Goal: Task Accomplishment & Management: Complete application form

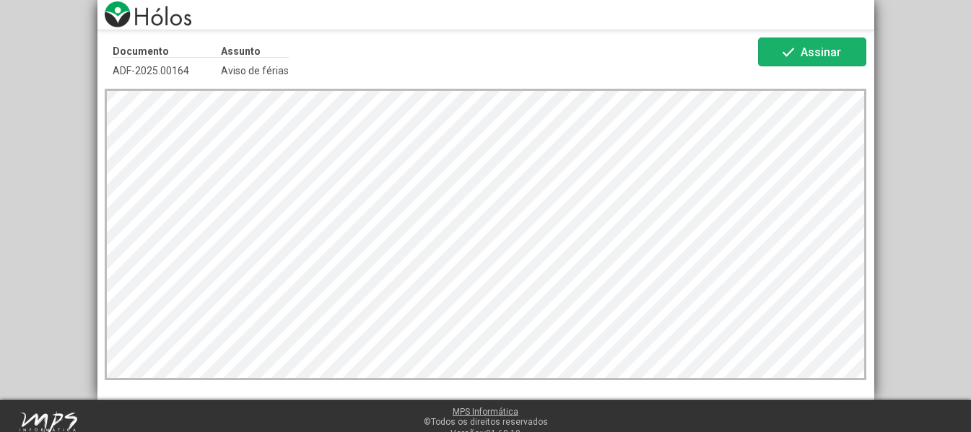
click at [827, 48] on span "Assinar" at bounding box center [821, 52] width 40 height 14
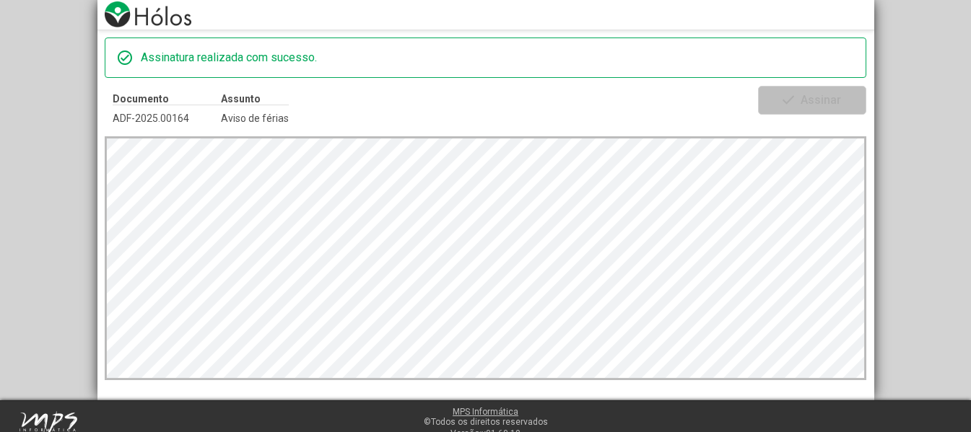
click at [947, 90] on div "check_circle Assinatura realizada com sucesso. Documento ADF-2025.00164 Assunto…" at bounding box center [485, 200] width 971 height 401
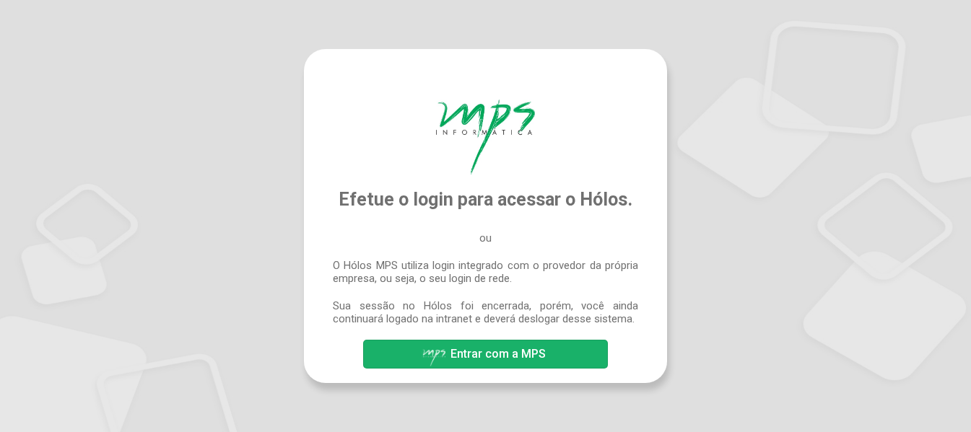
click at [521, 360] on span "Entrar com a MPS" at bounding box center [498, 354] width 95 height 14
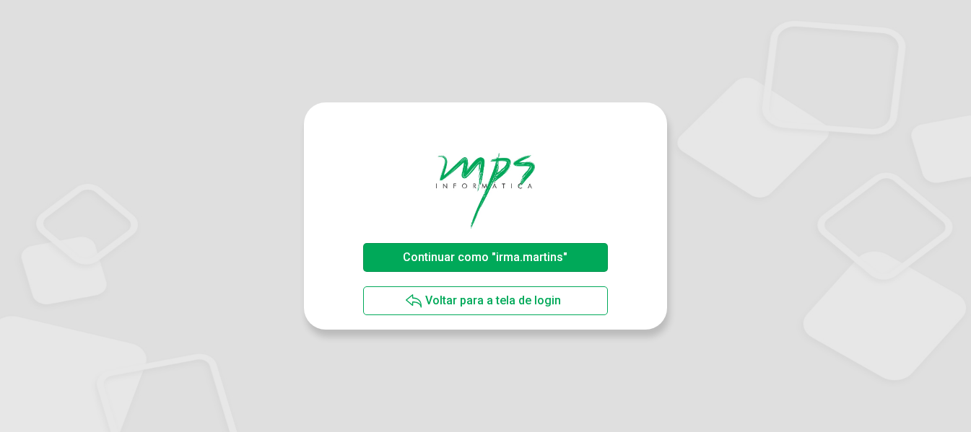
click at [472, 261] on span "Continuar como "irma.martins"" at bounding box center [485, 258] width 165 height 14
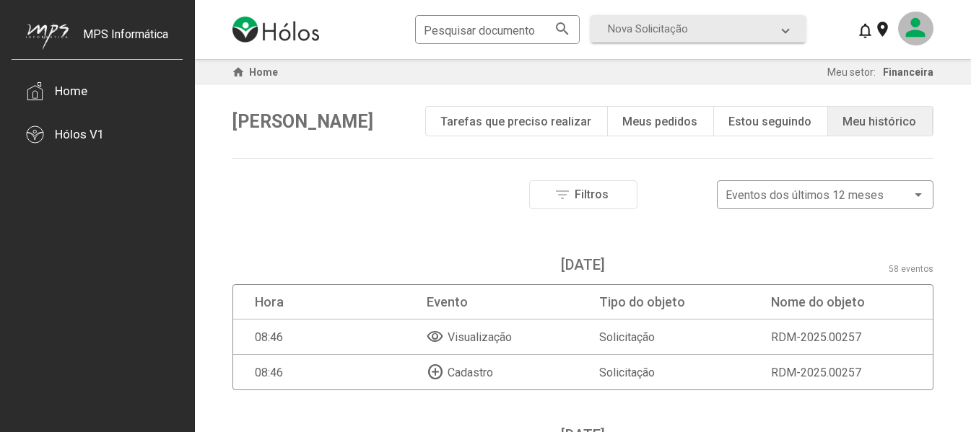
click at [910, 23] on mat-icon at bounding box center [915, 29] width 35 height 34
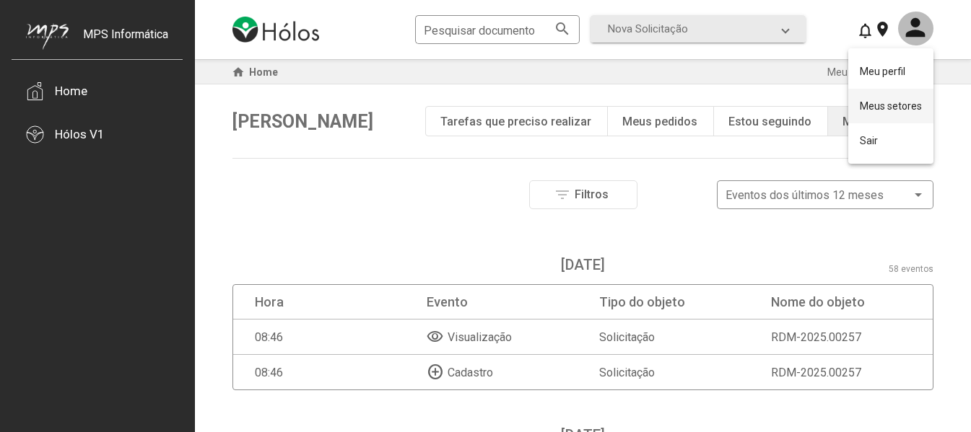
click at [900, 108] on button "Meus setores" at bounding box center [890, 106] width 85 height 35
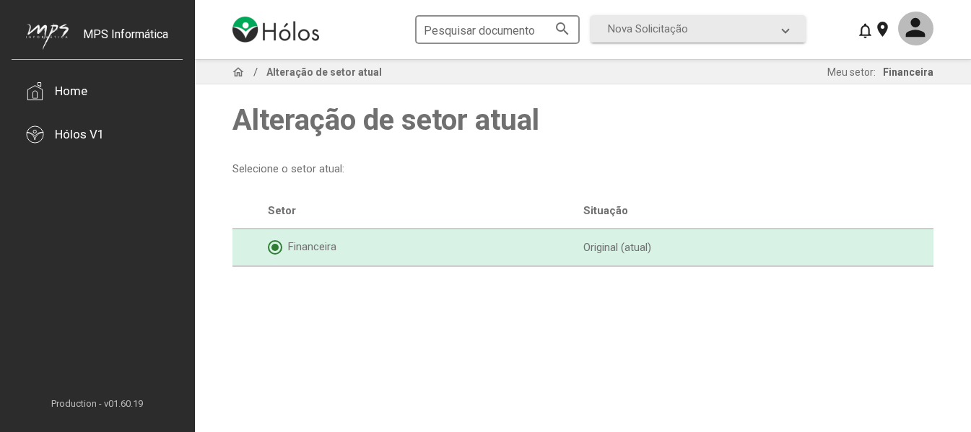
click at [565, 27] on mat-icon "search" at bounding box center [562, 27] width 17 height 17
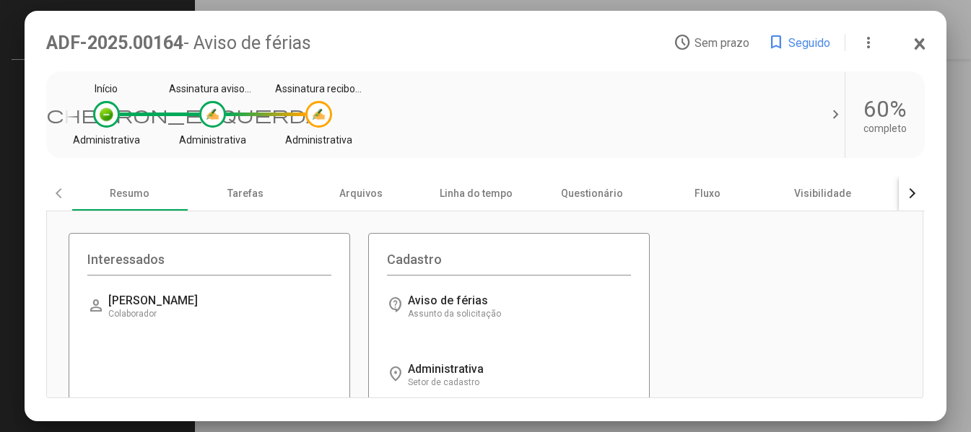
click at [445, 308] on font "Carregando informações..." at bounding box center [480, 301] width 144 height 14
drag, startPoint x: 466, startPoint y: 297, endPoint x: 457, endPoint y: 311, distance: 16.2
click at [461, 308] on font "Carregando informações..." at bounding box center [480, 301] width 144 height 14
click at [425, 312] on font "Assunto da solicitação" at bounding box center [454, 314] width 93 height 10
click at [425, 308] on font "Carregando informações..." at bounding box center [480, 301] width 144 height 14
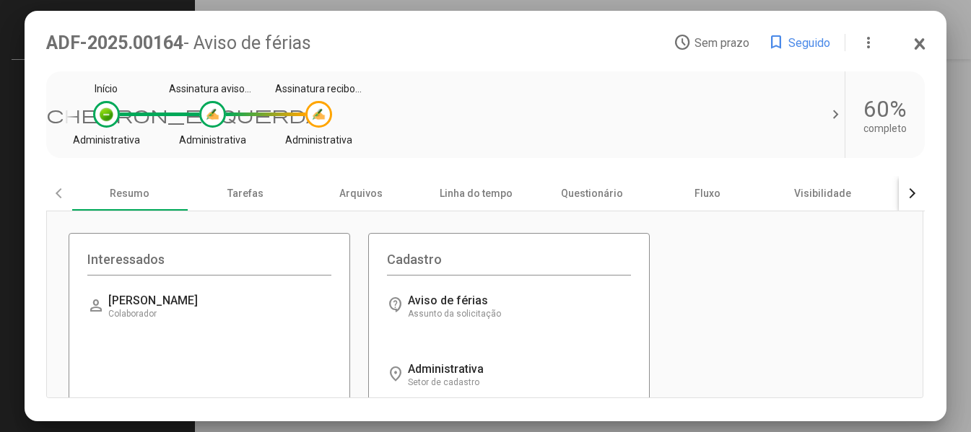
click at [408, 305] on font "Carregando informações..." at bounding box center [480, 301] width 144 height 14
click at [427, 304] on font "Carregando informações..." at bounding box center [480, 301] width 144 height 14
click at [419, 317] on font "Assunto da solicitação" at bounding box center [454, 314] width 93 height 10
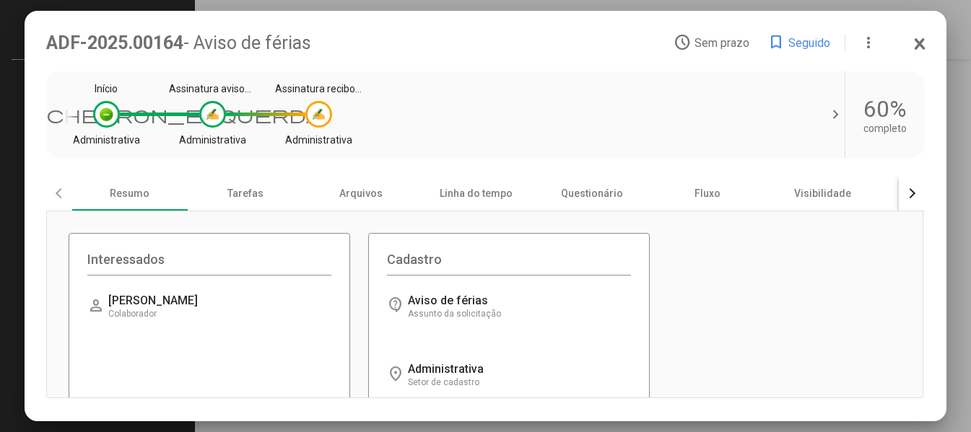
click at [419, 317] on font "Assunto da solicitação" at bounding box center [454, 314] width 93 height 10
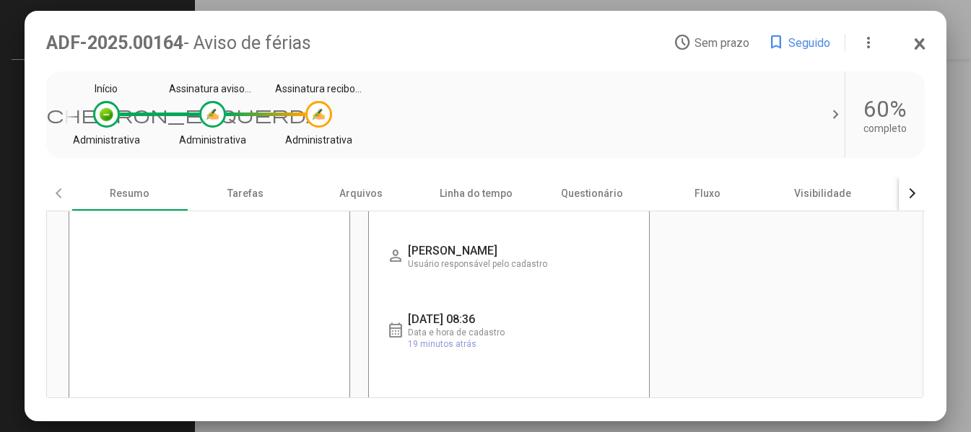
scroll to position [217, 0]
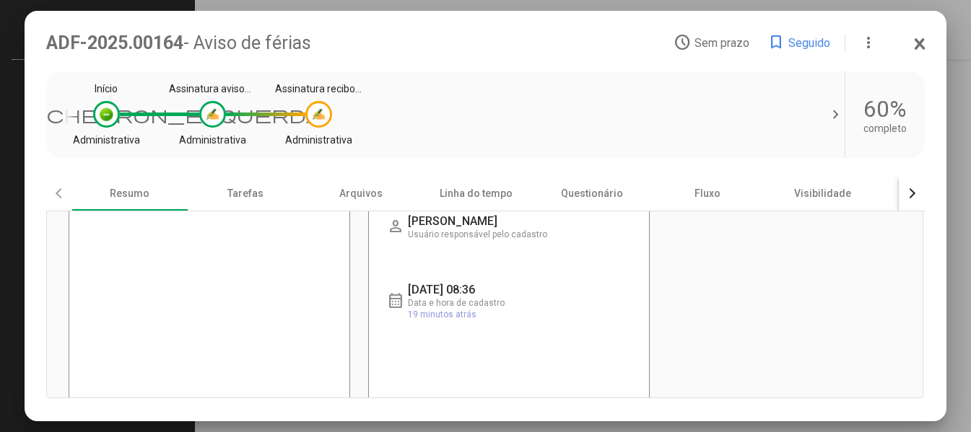
click at [418, 291] on font "Carregando informações..." at bounding box center [480, 290] width 144 height 14
click at [417, 291] on font "Carregando informações..." at bounding box center [480, 290] width 144 height 14
click at [396, 304] on circle at bounding box center [396, 296] width 16 height 16
click at [396, 304] on circle at bounding box center [395, 295] width 17 height 17
click at [396, 304] on circle at bounding box center [396, 296] width 16 height 16
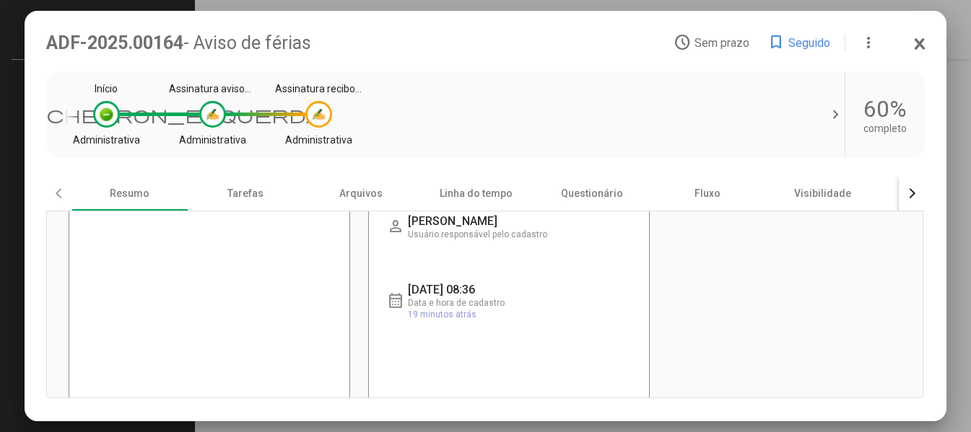
click at [396, 304] on circle at bounding box center [396, 296] width 16 height 16
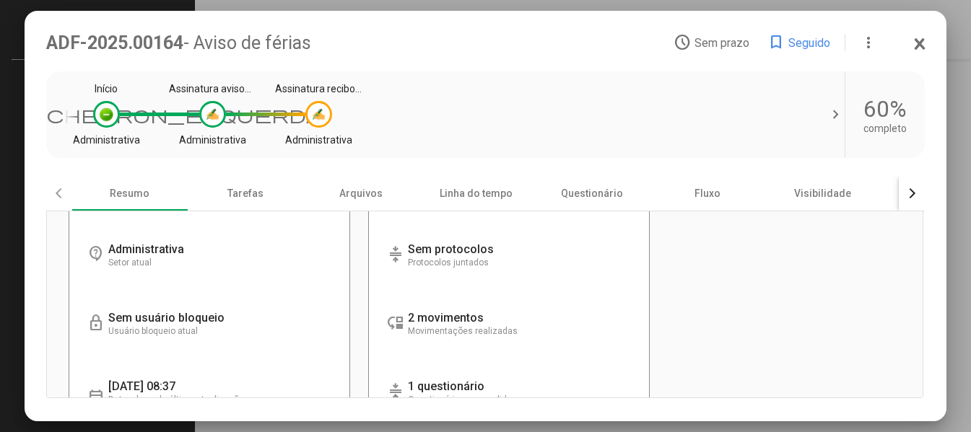
scroll to position [664, 0]
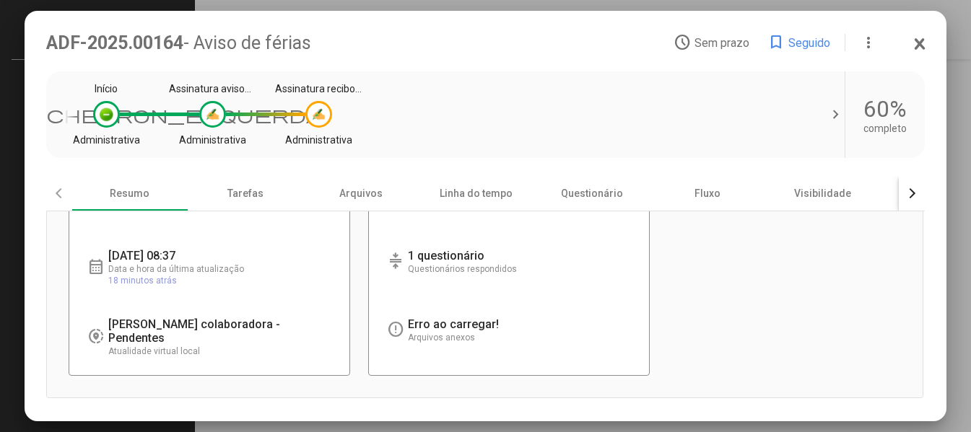
click at [121, 326] on font "Carregando informações..." at bounding box center [180, 325] width 144 height 14
click at [930, 42] on mat-dialog-container "ADF-2025.00164 - Aviso de férias access_time Sem prazo bookmark Seguido more_ve…" at bounding box center [486, 216] width 923 height 411
click at [923, 47] on icon at bounding box center [920, 43] width 8 height 9
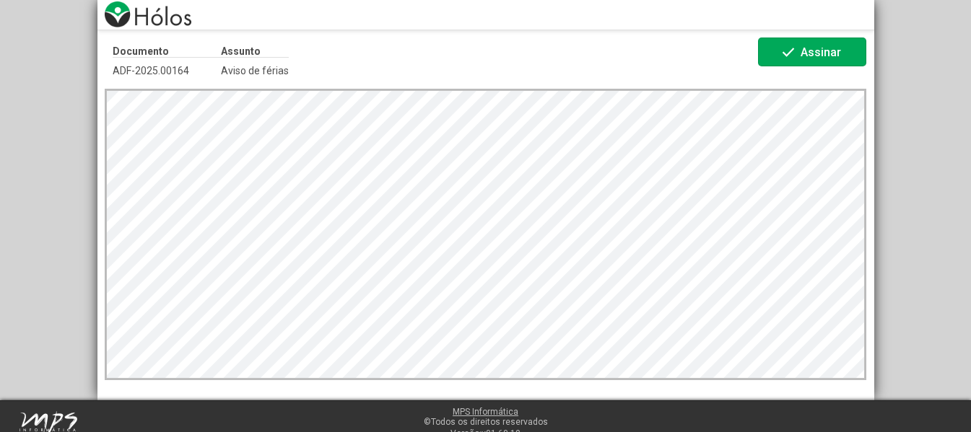
click at [825, 58] on span "Assinar" at bounding box center [821, 52] width 40 height 14
